Goal: Navigation & Orientation: Find specific page/section

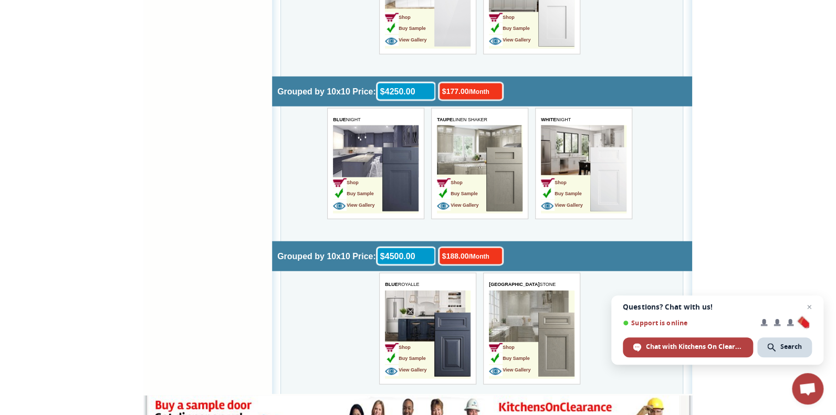
scroll to position [3360, 0]
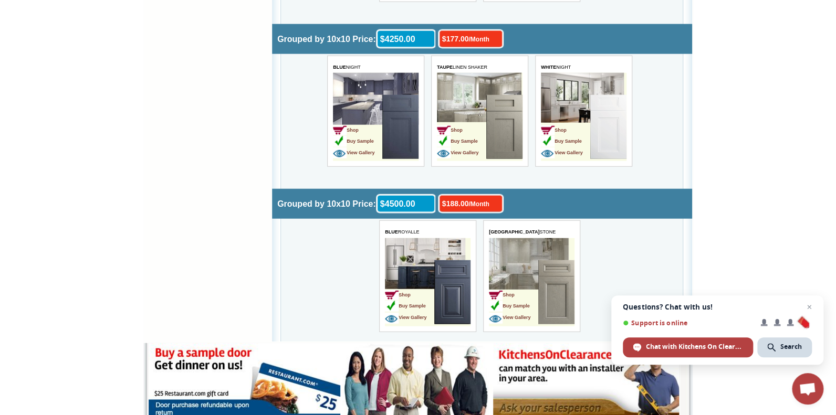
click at [496, 120] on img at bounding box center [504, 127] width 36 height 64
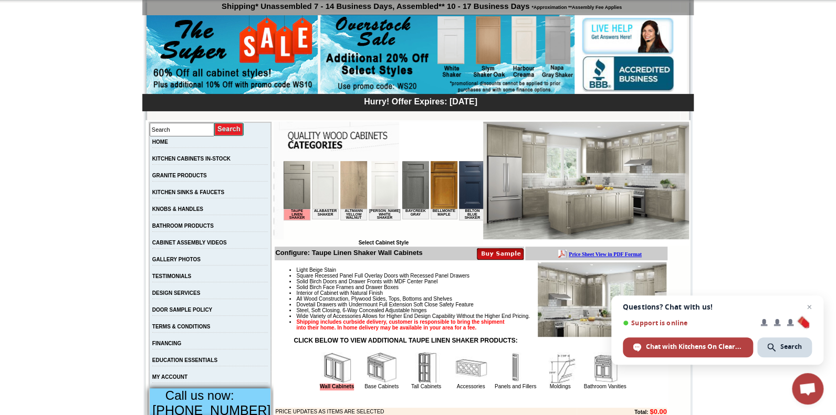
scroll to position [104, 0]
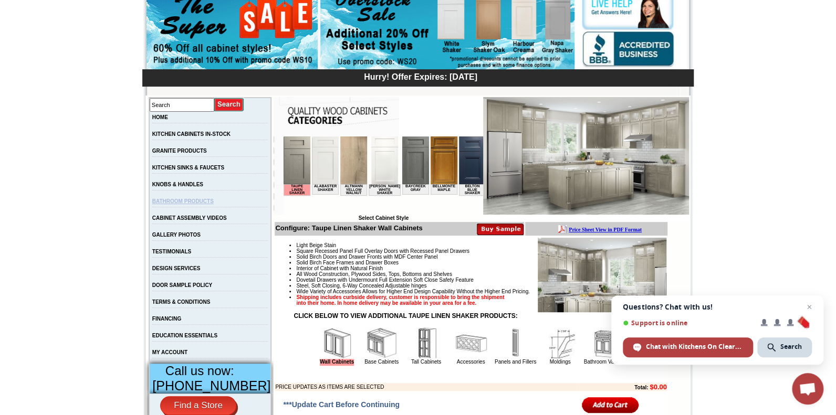
click at [178, 199] on link "BATHROOM PRODUCTS" at bounding box center [182, 201] width 61 height 6
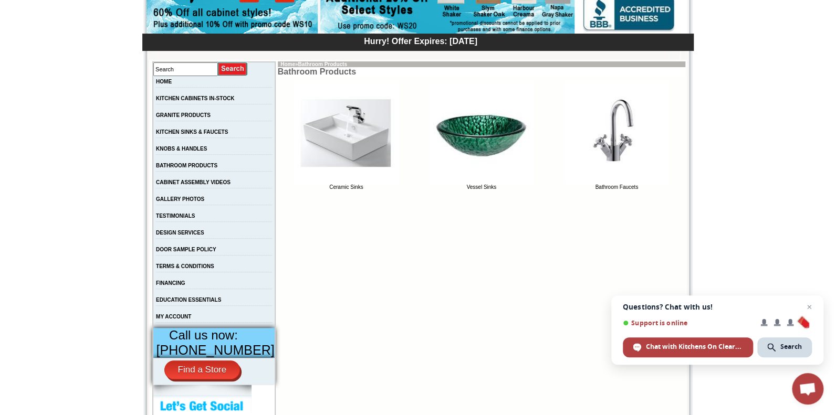
scroll to position [158, 0]
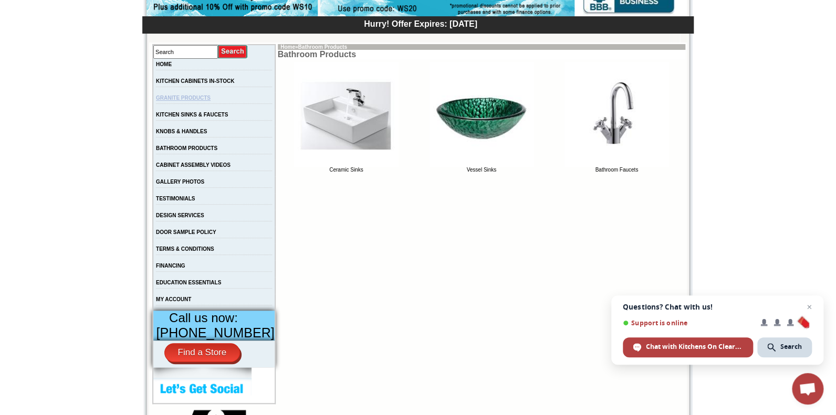
click at [201, 100] on link "GRANITE PRODUCTS" at bounding box center [183, 98] width 55 height 6
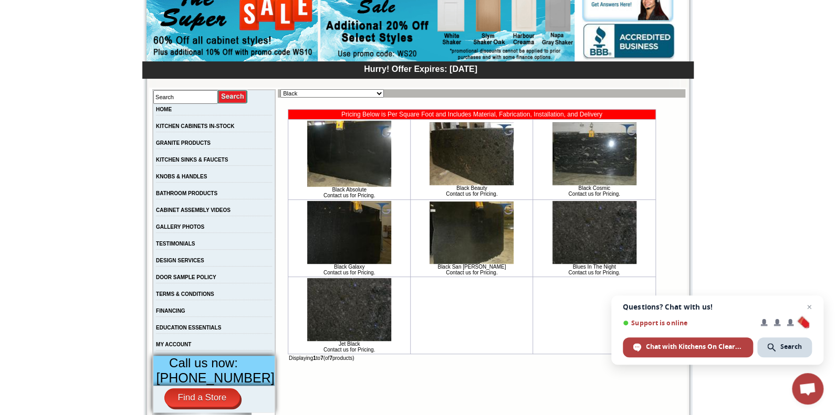
scroll to position [52, 0]
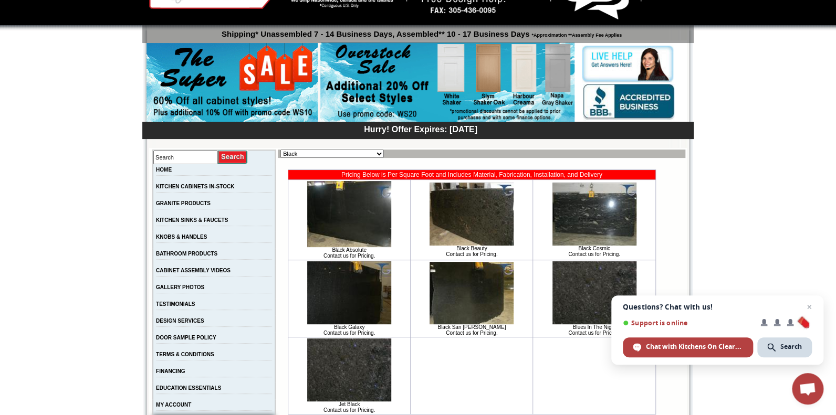
click at [376, 151] on select "Black Blue Brown Exotic Green Juparana Exotics Marble / Travertine New Arrivals…" at bounding box center [331, 154] width 103 height 8
select select "[URL][DOMAIN_NAME]"
click at [280, 150] on select "Black Blue Brown Exotic Green Juparana Exotics Marble / Travertine New Arrivals…" at bounding box center [331, 154] width 103 height 8
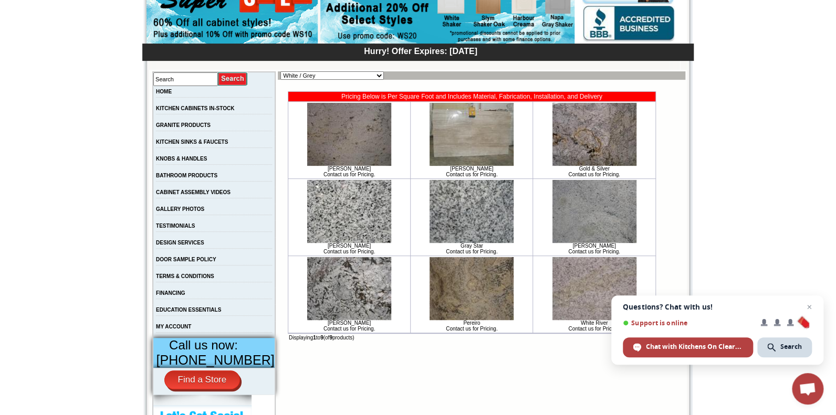
scroll to position [104, 0]
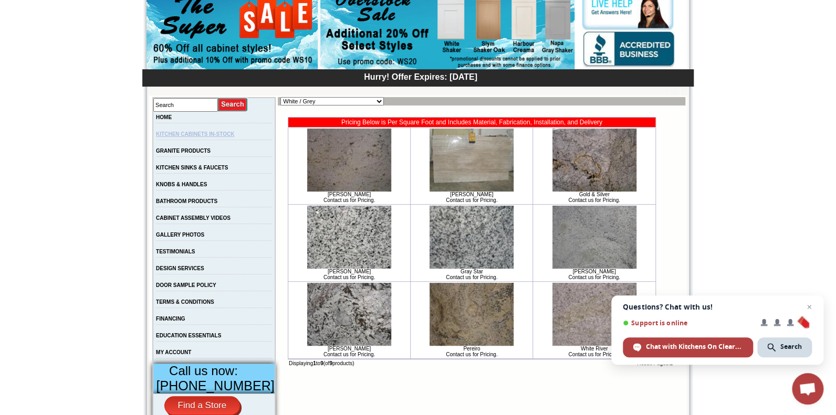
click at [196, 132] on link "KITCHEN CABINETS IN-STOCK" at bounding box center [195, 134] width 78 height 6
